Goal: Task Accomplishment & Management: Manage account settings

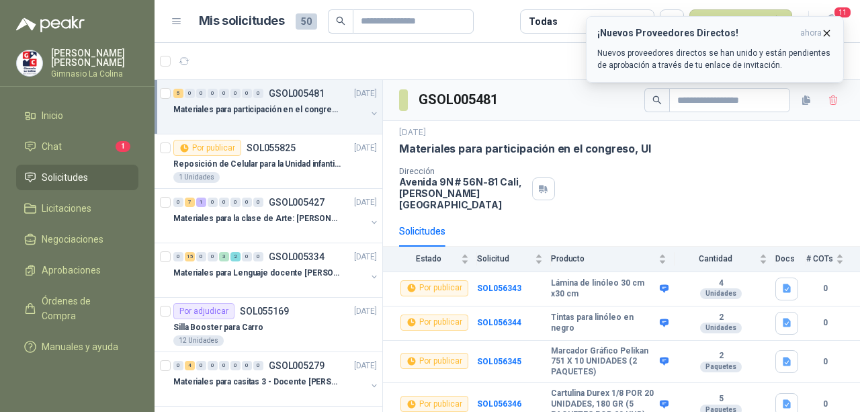
scroll to position [61, 0]
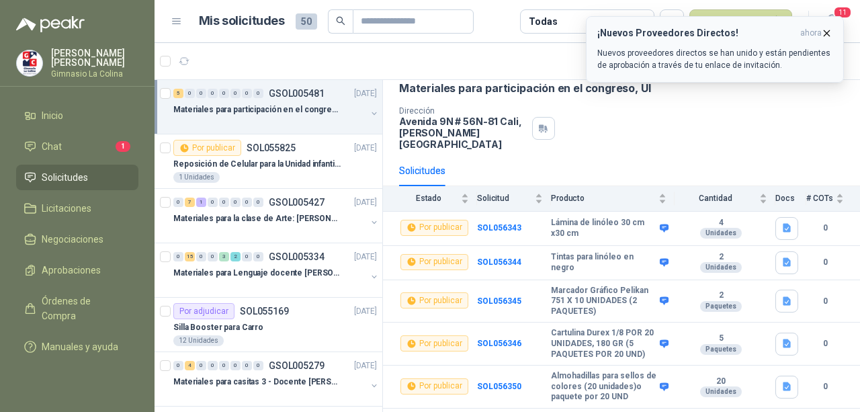
click at [834, 33] on button "¡Nuevos Proveedores Directos! ahora Nuevos proveedores directos se han unido y …" at bounding box center [715, 49] width 258 height 67
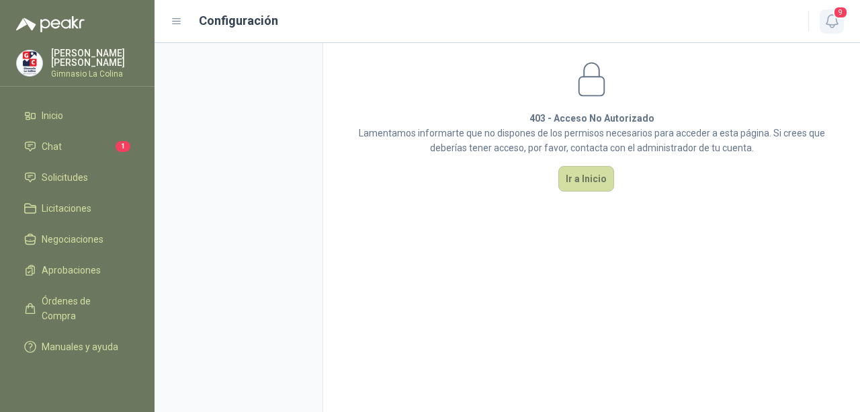
click at [833, 17] on icon "button" at bounding box center [832, 21] width 17 height 17
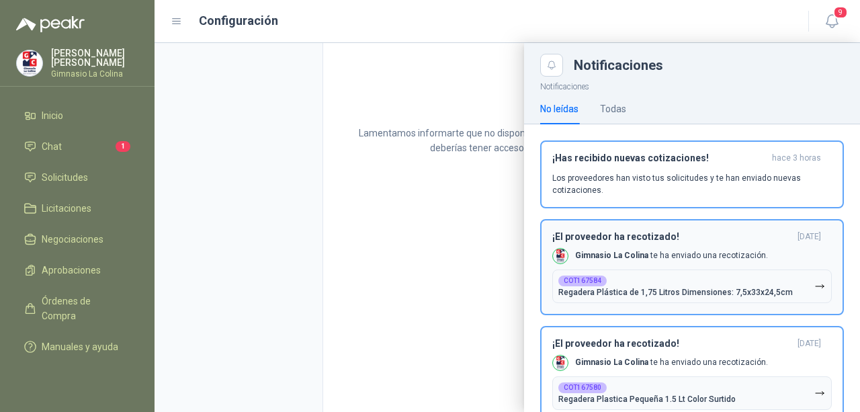
scroll to position [67, 0]
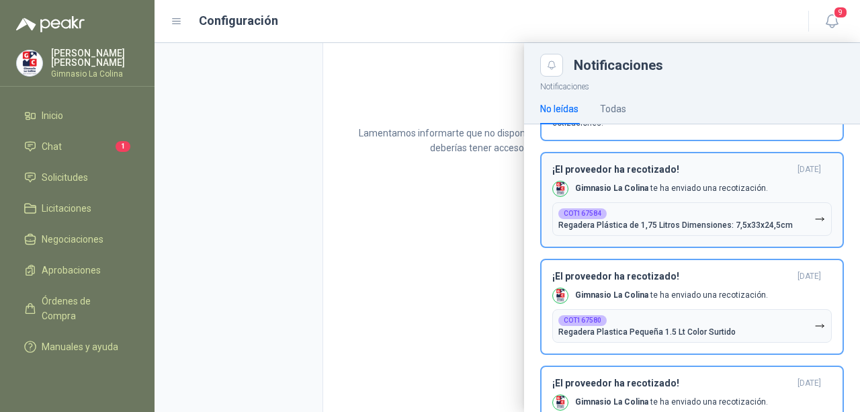
click at [671, 189] on p "Gimnasio La Colina te ha enviado una recotización." at bounding box center [671, 188] width 193 height 11
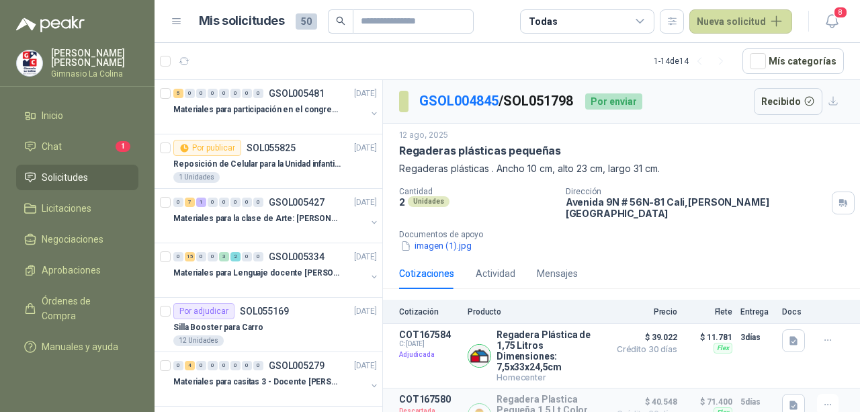
click at [43, 173] on span "Solicitudes" at bounding box center [65, 177] width 46 height 15
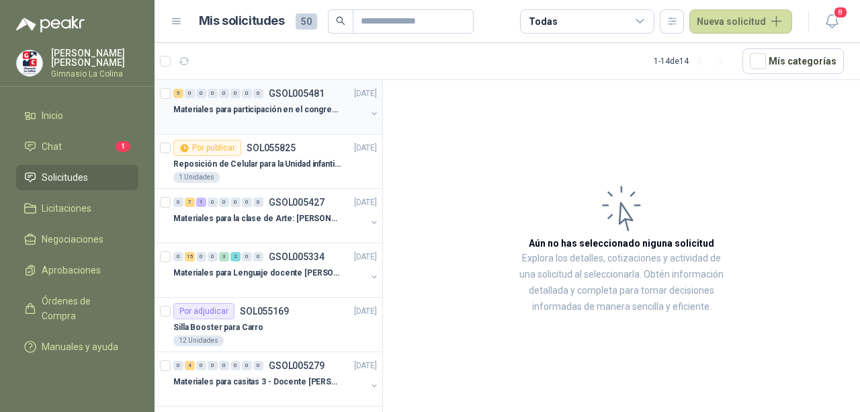
click at [277, 111] on p "Materiales para participación en el congreso, UI" at bounding box center [256, 110] width 167 height 13
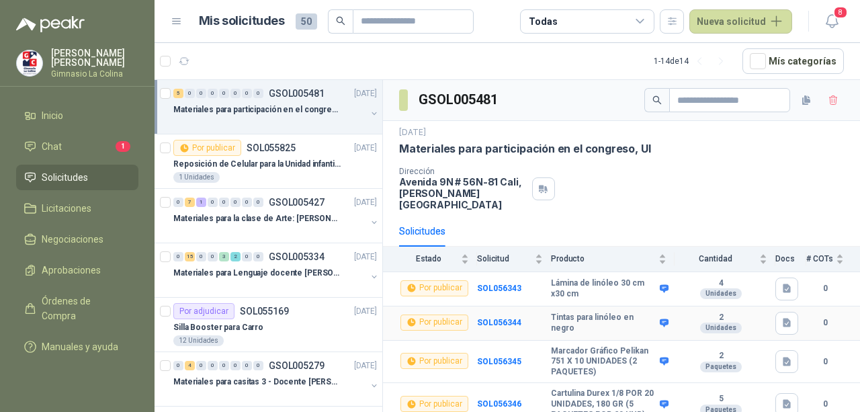
scroll to position [61, 0]
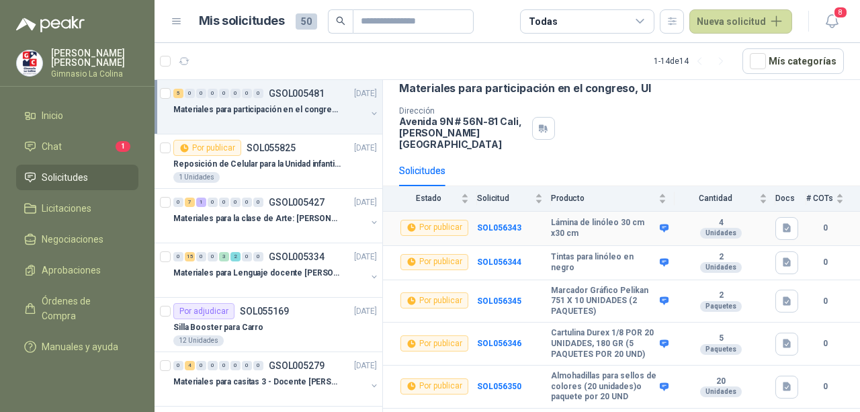
click at [567, 224] on b "Lámina de linóleo 30 cm x30 cm" at bounding box center [604, 228] width 106 height 21
click at [588, 252] on b "Tintas para linóleo en negro" at bounding box center [604, 262] width 106 height 21
click at [565, 286] on b "Marcador Gráfico Pelikan 751 X 10 UNIDADES (2 PAQUETES)" at bounding box center [604, 302] width 106 height 32
click at [578, 328] on b "Cartulina Durex 1/8 POR 20 UNIDADES, 180 GR (5 PAQUETES POR 20 UND)" at bounding box center [604, 344] width 106 height 32
click at [577, 371] on b "Almohadillas para sellos de colores (20 unidades)o paquete por 20 UND" at bounding box center [604, 387] width 106 height 32
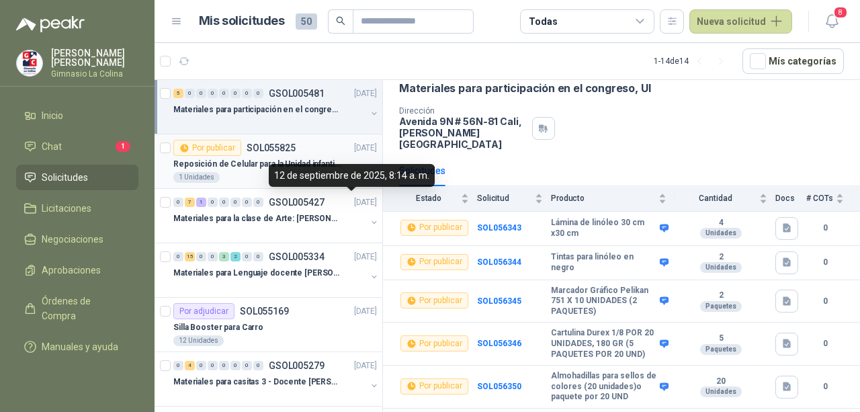
click at [273, 156] on div "Reposición de Celular para la Unidad infantil (con forro, y vidrio protector)" at bounding box center [275, 164] width 204 height 16
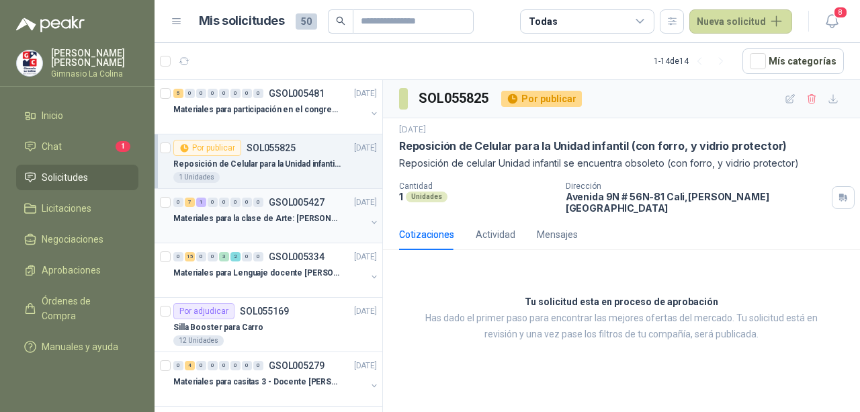
click at [261, 219] on p "Materiales para la clase de Arte: [PERSON_NAME]" at bounding box center [256, 218] width 167 height 13
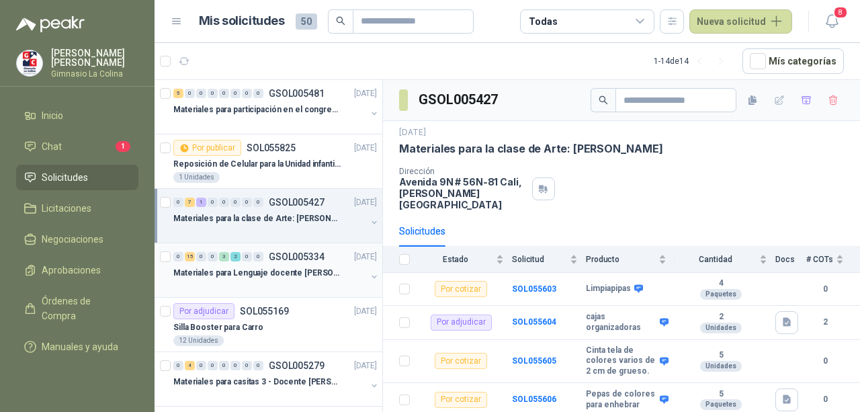
click at [265, 271] on p "Materiales para Lenguaje docente [PERSON_NAME]" at bounding box center [256, 273] width 167 height 13
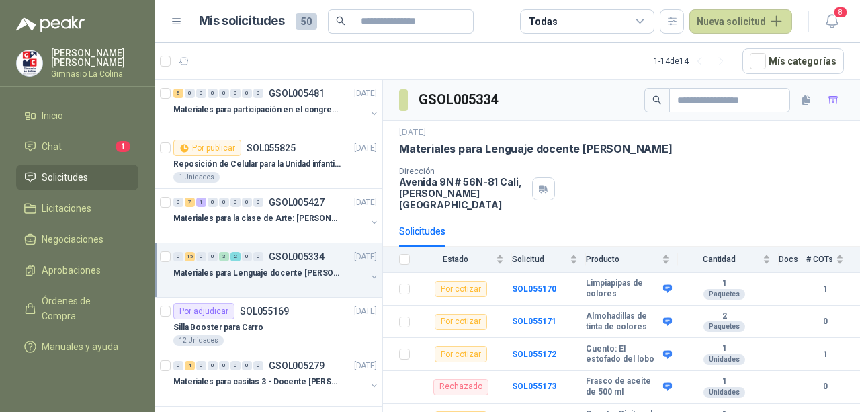
click at [76, 174] on span "Solicitudes" at bounding box center [65, 177] width 46 height 15
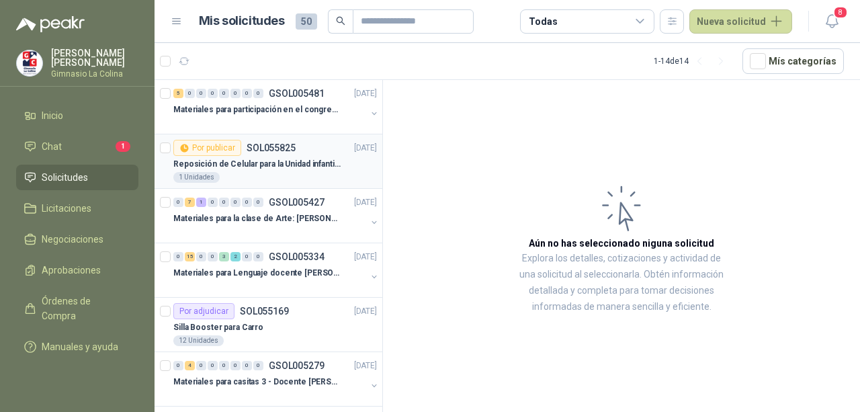
click at [268, 165] on p "Reposición de Celular para la Unidad infantil (con forro, y vidrio protector)" at bounding box center [256, 164] width 167 height 13
